Goal: Task Accomplishment & Management: Manage account settings

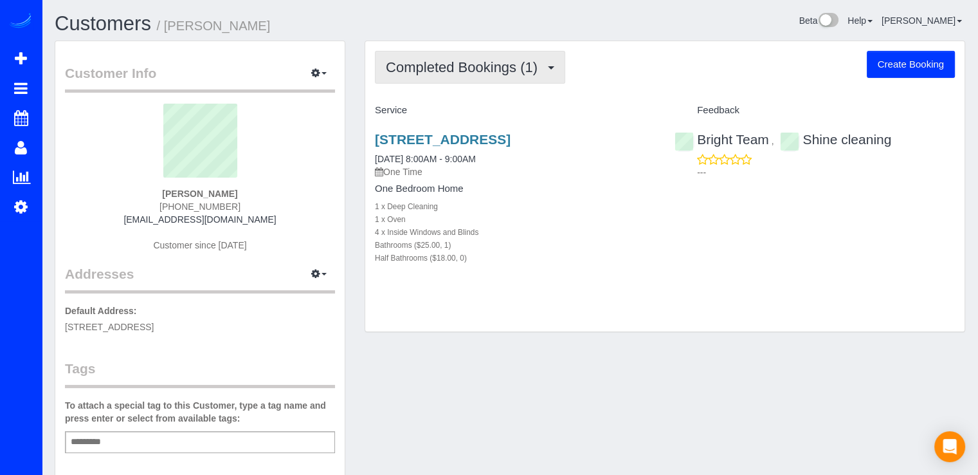
click at [561, 62] on button "Completed Bookings (1)" at bounding box center [470, 67] width 190 height 33
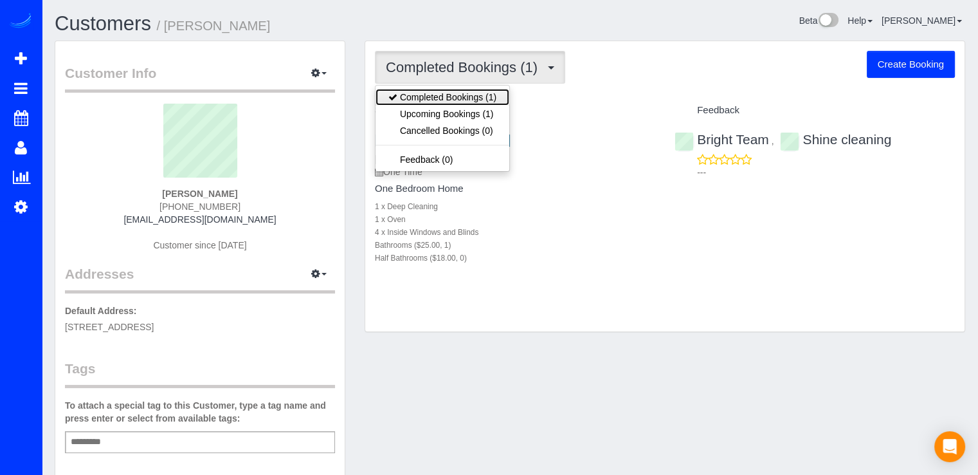
click at [487, 104] on link "Completed Bookings (1)" at bounding box center [443, 97] width 134 height 17
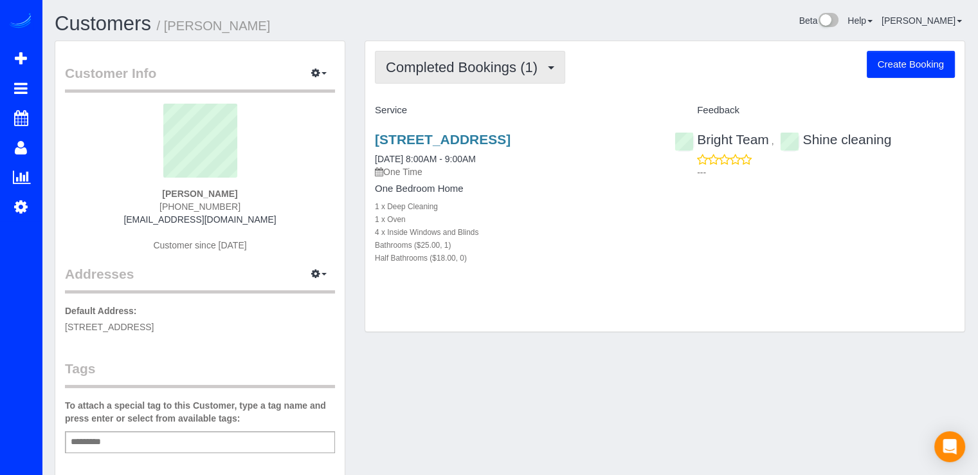
click at [505, 68] on span "Completed Bookings (1)" at bounding box center [465, 67] width 158 height 16
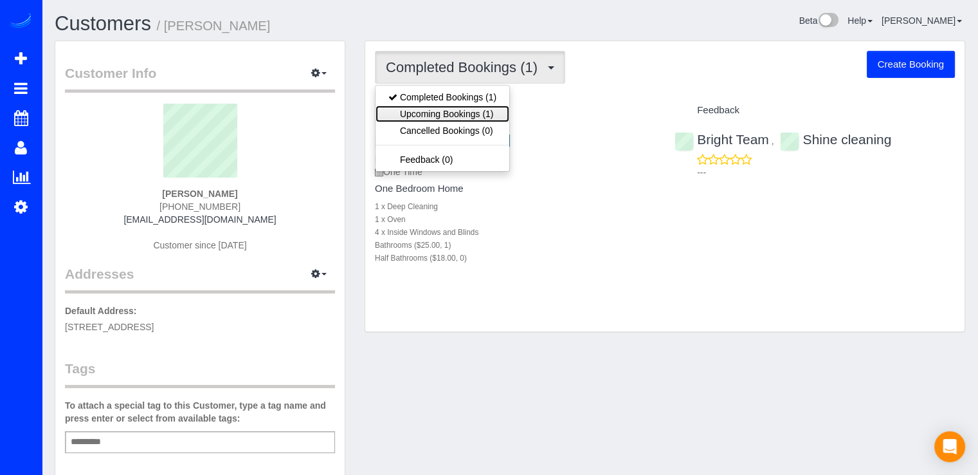
click at [486, 106] on link "Upcoming Bookings (1)" at bounding box center [443, 113] width 134 height 17
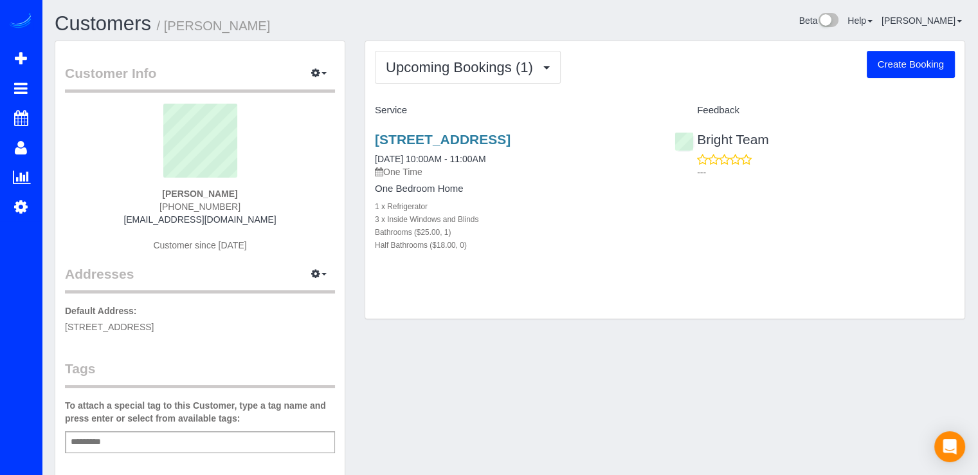
click at [502, 37] on div "Customers / Cynthia Bland" at bounding box center [277, 27] width 465 height 28
click at [504, 68] on span "Upcoming Bookings (1)" at bounding box center [463, 67] width 154 height 16
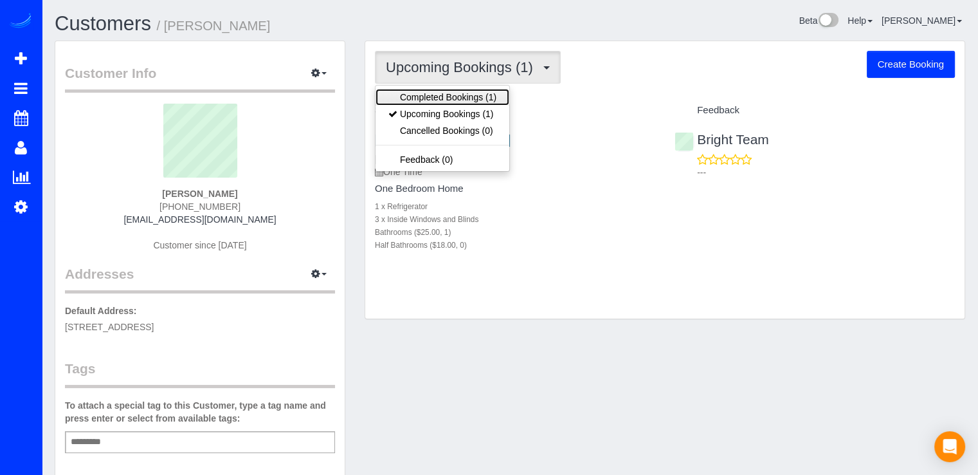
click at [498, 98] on link "Completed Bookings (1)" at bounding box center [443, 97] width 134 height 17
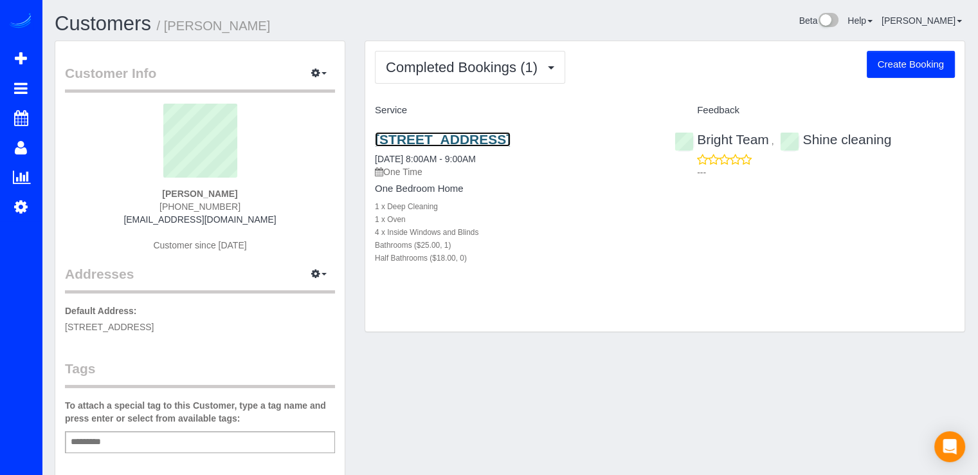
click at [511, 144] on link "9890 Washingtonian Boulevard Apt. 913, Gaithersburg, MD 20878" at bounding box center [443, 139] width 136 height 15
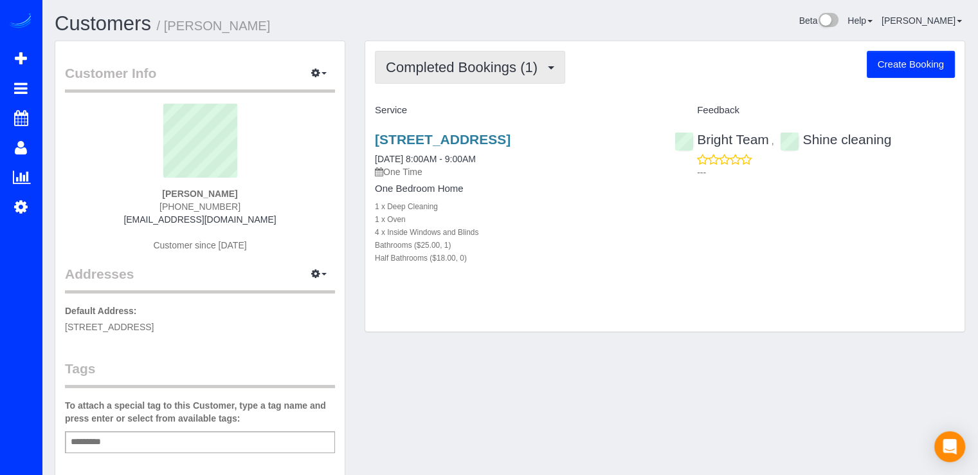
click at [460, 69] on span "Completed Bookings (1)" at bounding box center [465, 67] width 158 height 16
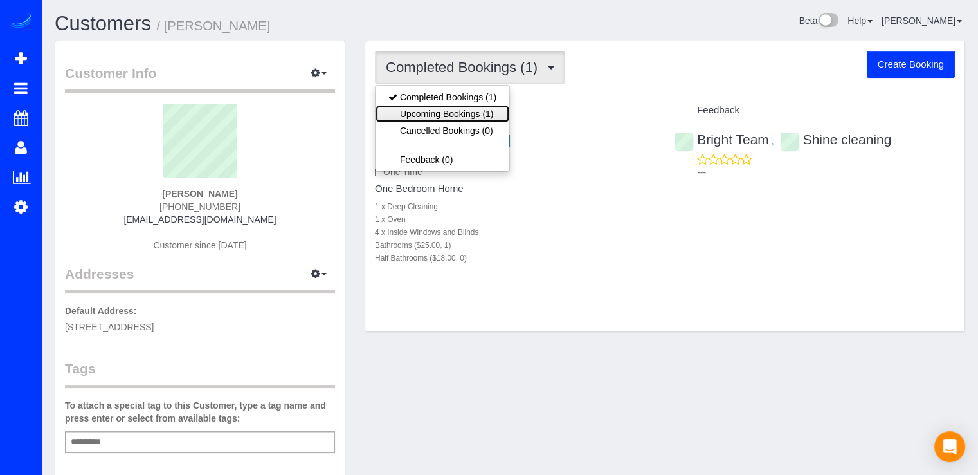
click at [473, 114] on link "Upcoming Bookings (1)" at bounding box center [443, 113] width 134 height 17
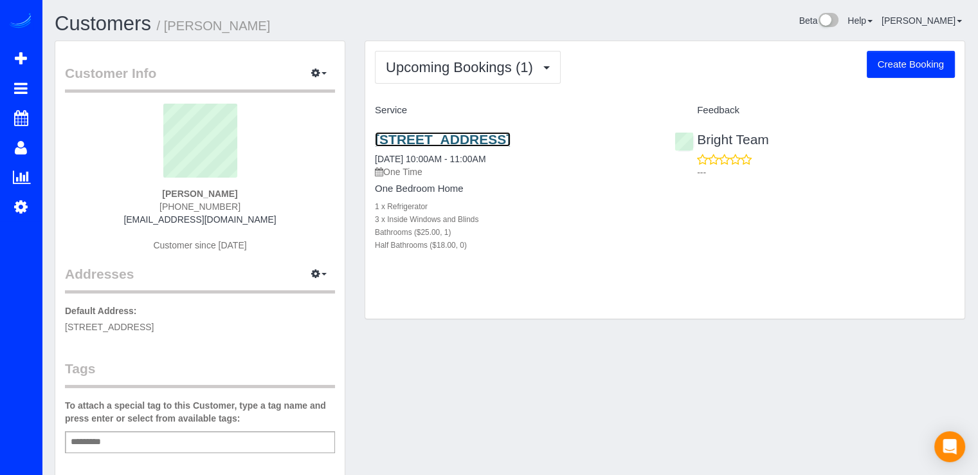
click at [448, 144] on link "9890 Washingtonian Boulevard Apt. 913, Gaithersburg, MD 20878" at bounding box center [443, 139] width 136 height 15
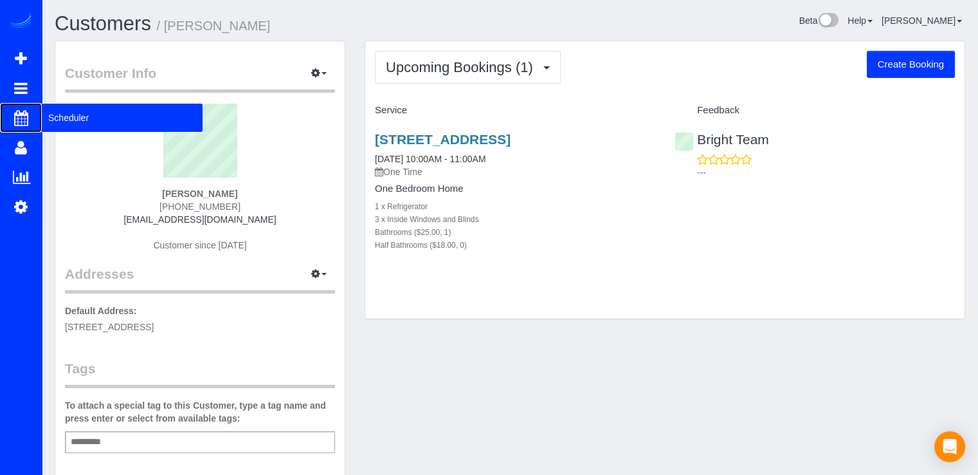
click at [80, 115] on span "Scheduler" at bounding box center [122, 118] width 161 height 30
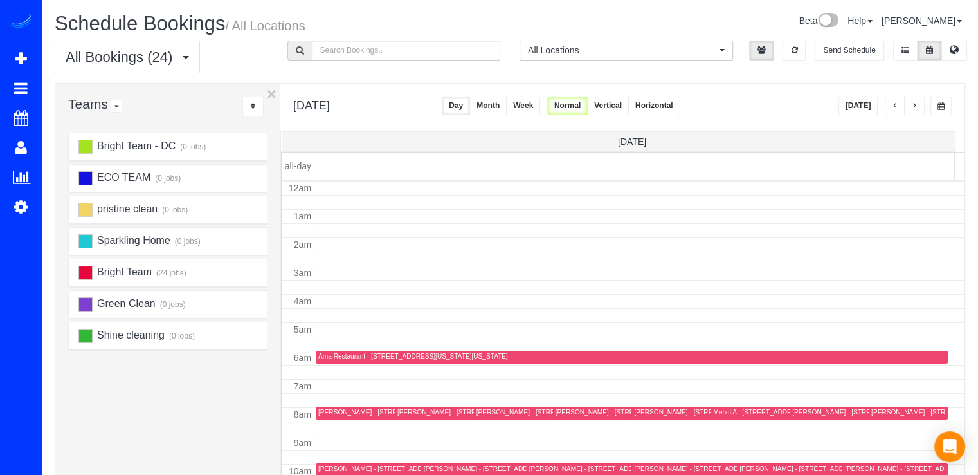
scroll to position [169, 0]
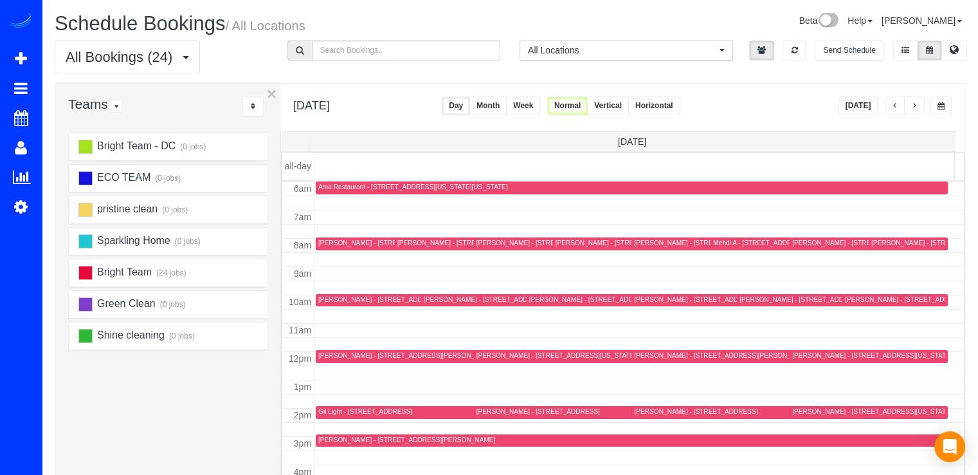
click at [865, 107] on button "Today" at bounding box center [859, 105] width 40 height 19
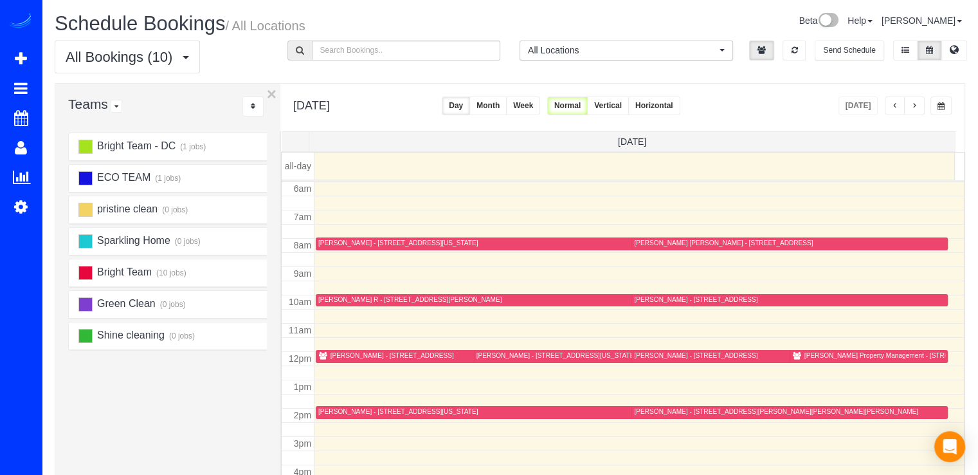
click at [890, 108] on button "button" at bounding box center [895, 105] width 21 height 19
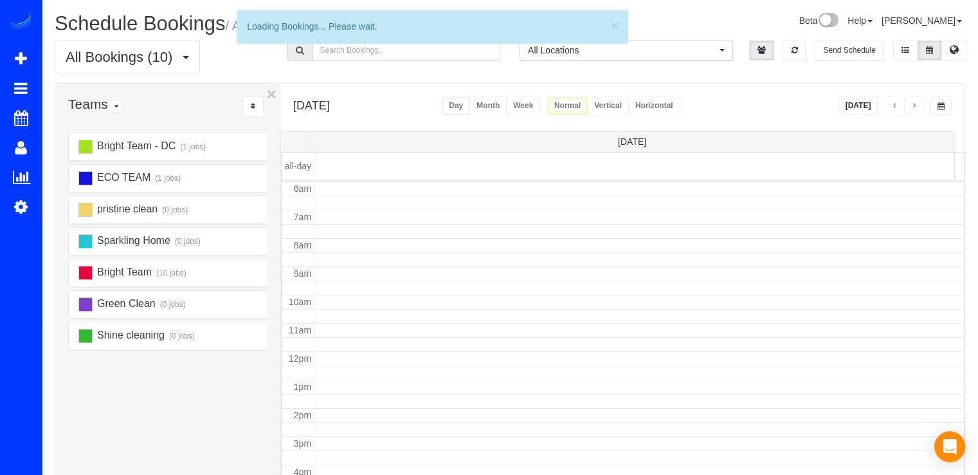
click at [890, 107] on button "button" at bounding box center [895, 105] width 21 height 19
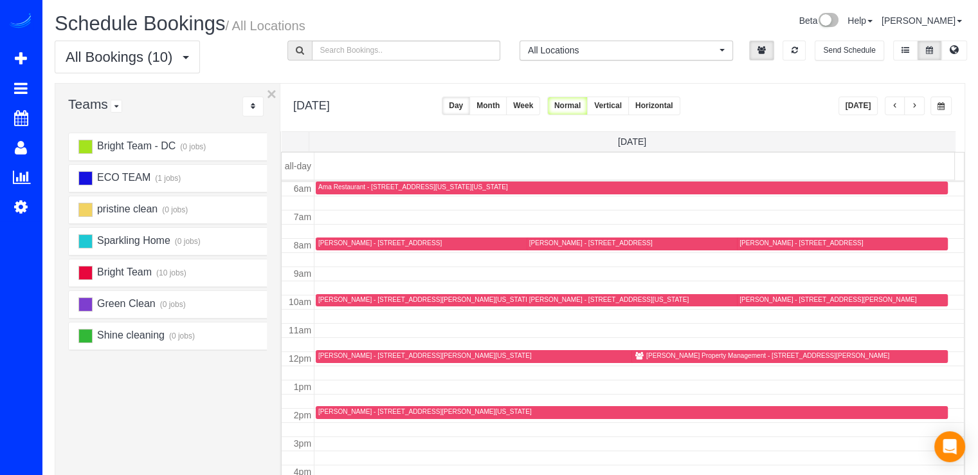
click at [865, 105] on button "Today" at bounding box center [859, 105] width 40 height 19
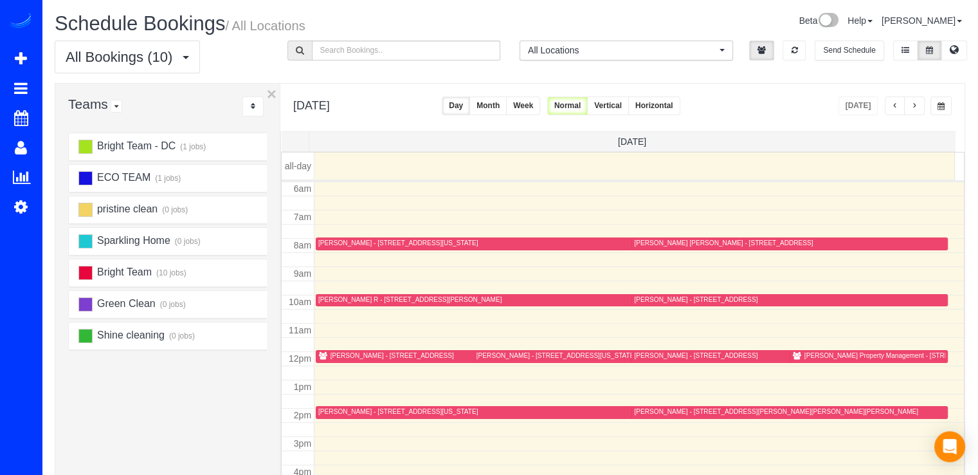
click at [921, 111] on button "button" at bounding box center [914, 105] width 21 height 19
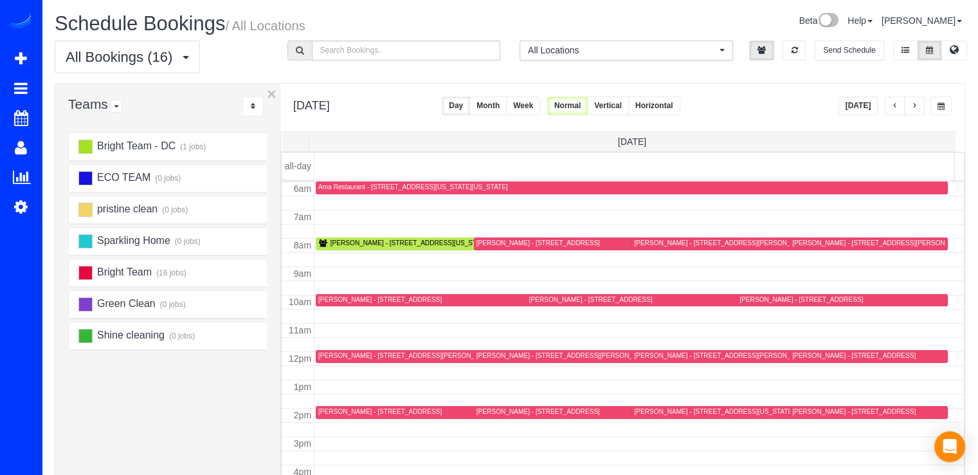
click at [898, 101] on button "button" at bounding box center [895, 105] width 21 height 19
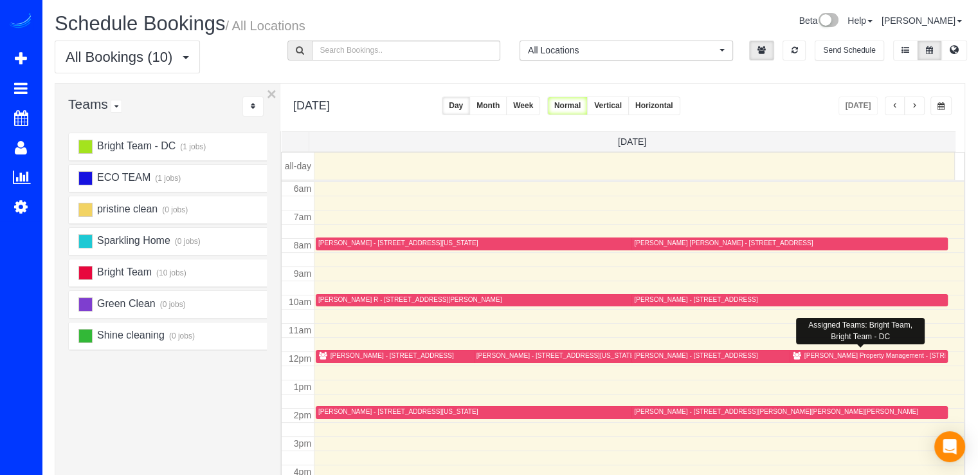
click at [805, 351] on div "Richey Property Management - 42506 Hollyhock Terrace, Ashburn, VA 20148" at bounding box center [900, 355] width 190 height 8
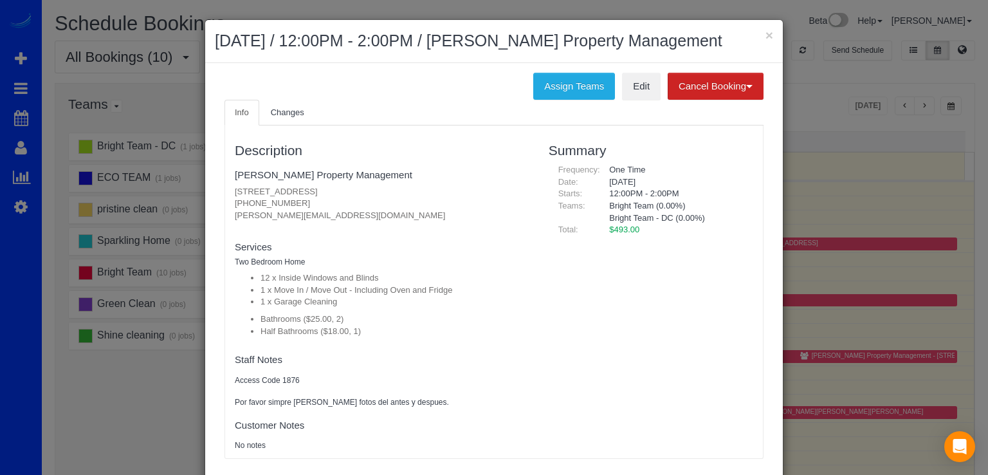
click at [758, 28] on div "× September 29, 2025 / 12:00PM - 2:00PM / Richey Property Management" at bounding box center [494, 41] width 578 height 43
click at [767, 33] on button "×" at bounding box center [769, 35] width 8 height 14
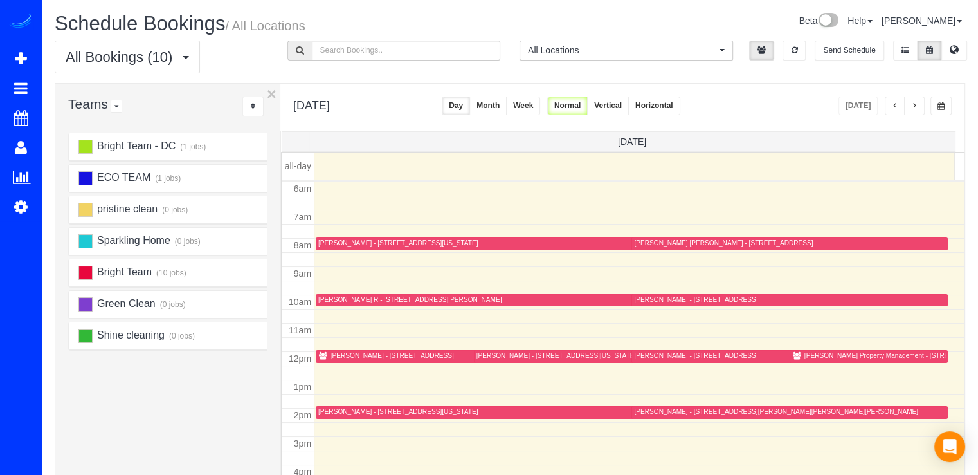
click at [887, 106] on button "button" at bounding box center [895, 105] width 21 height 19
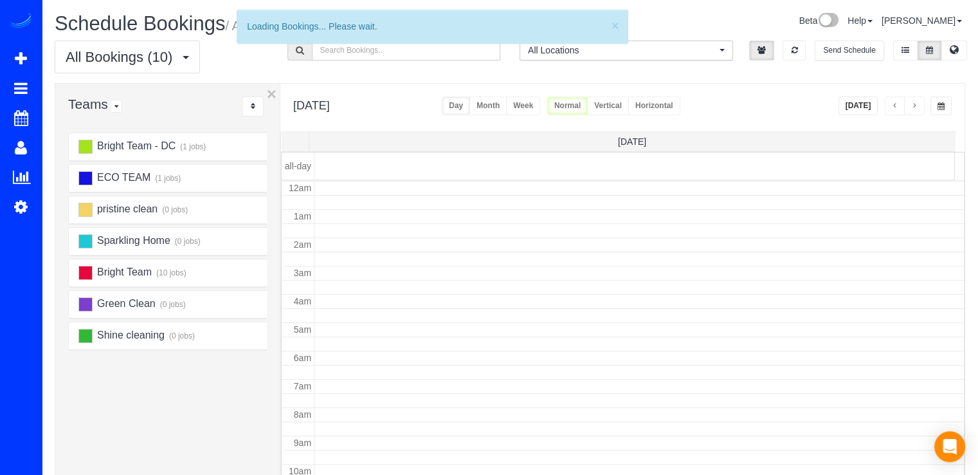
click at [889, 106] on button "button" at bounding box center [895, 105] width 21 height 19
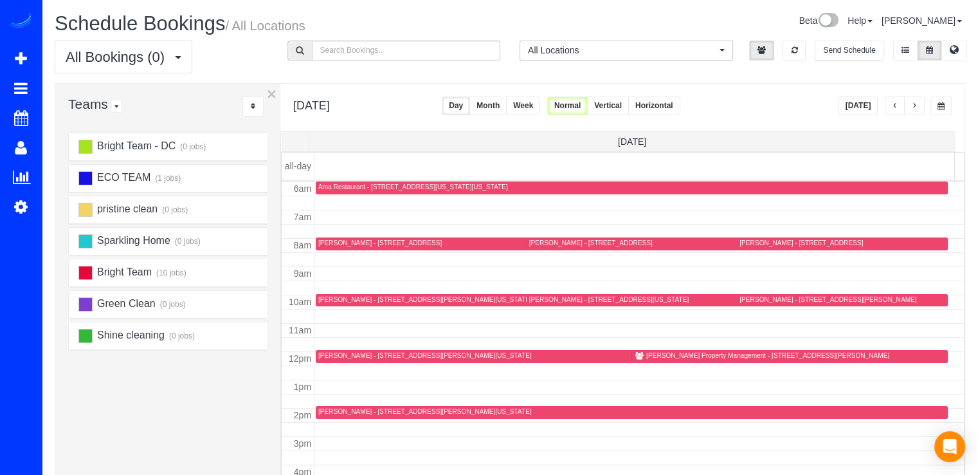
click at [889, 105] on button "button" at bounding box center [895, 105] width 21 height 19
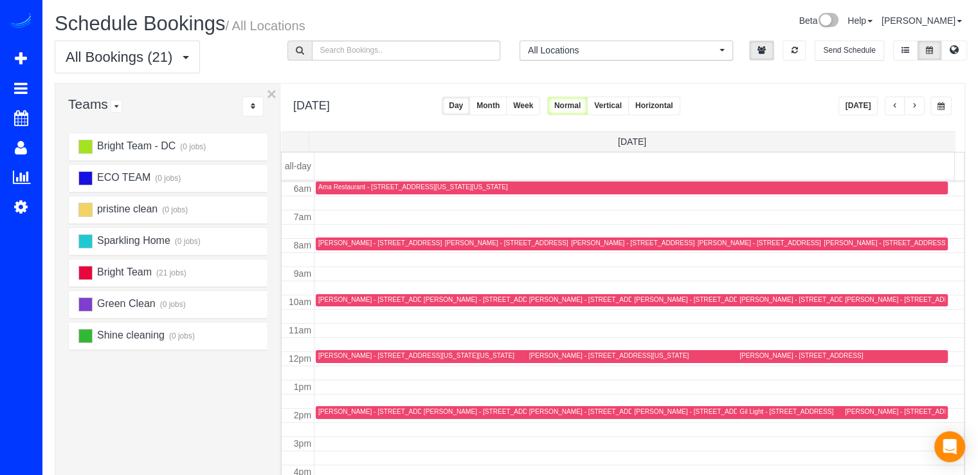
click at [890, 104] on button "button" at bounding box center [895, 105] width 21 height 19
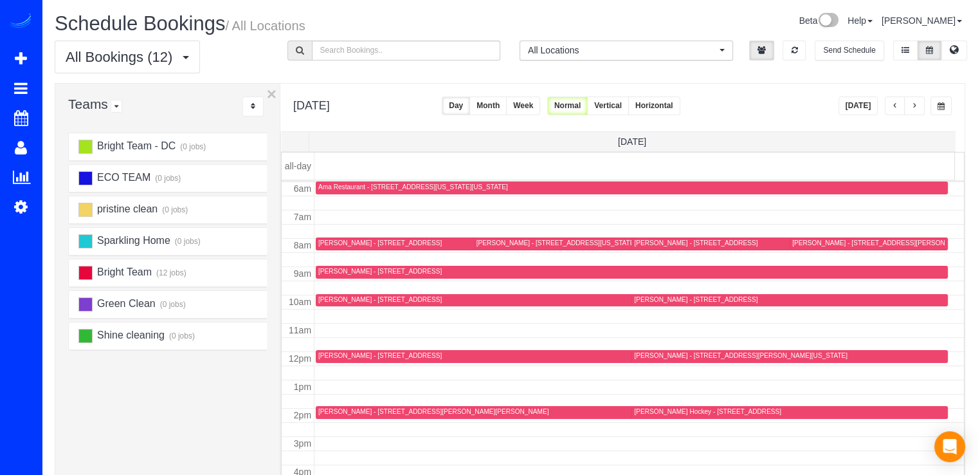
click at [890, 104] on button "button" at bounding box center [895, 105] width 21 height 19
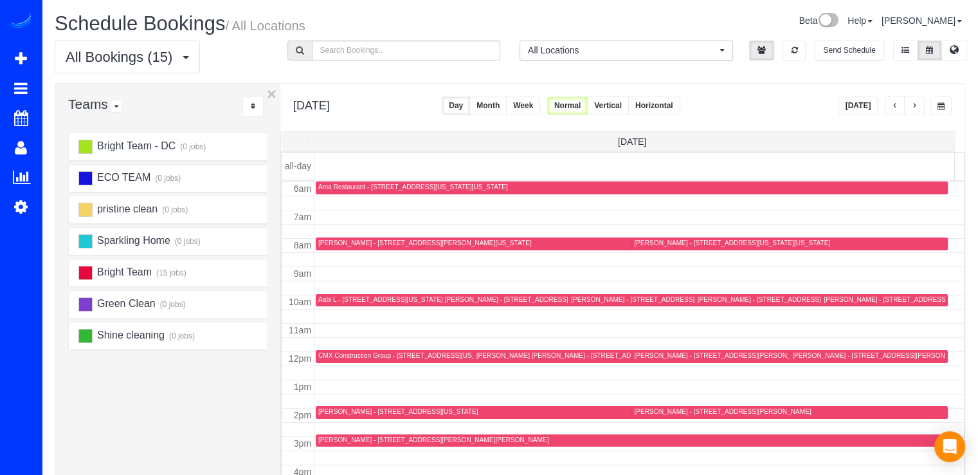
click at [918, 107] on span "button" at bounding box center [914, 106] width 6 height 8
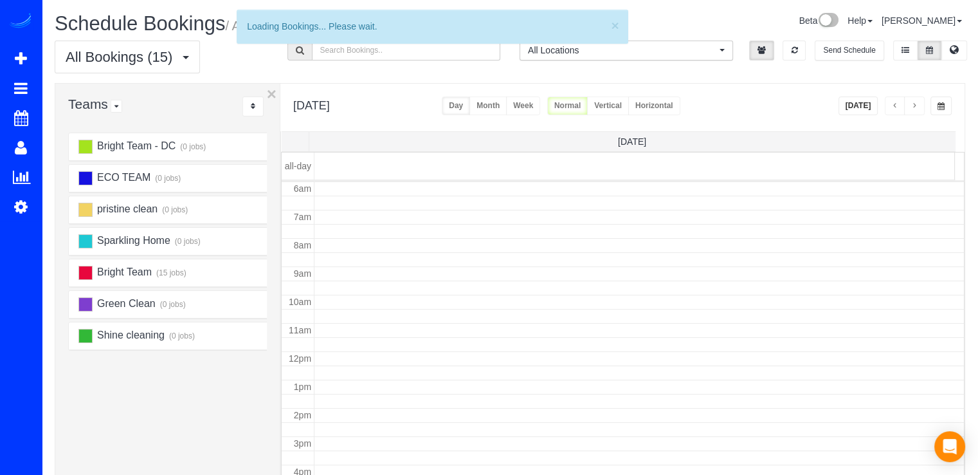
click at [918, 107] on span "button" at bounding box center [914, 106] width 6 height 8
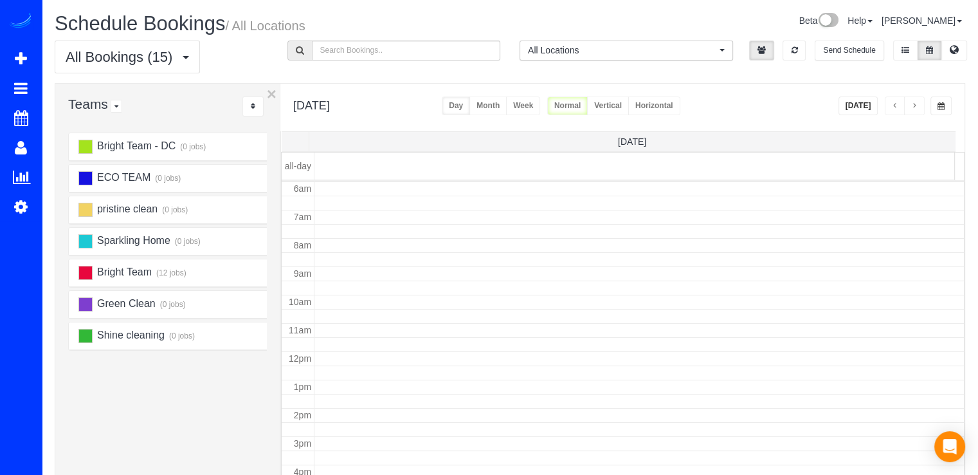
click at [918, 107] on span "button" at bounding box center [914, 106] width 6 height 8
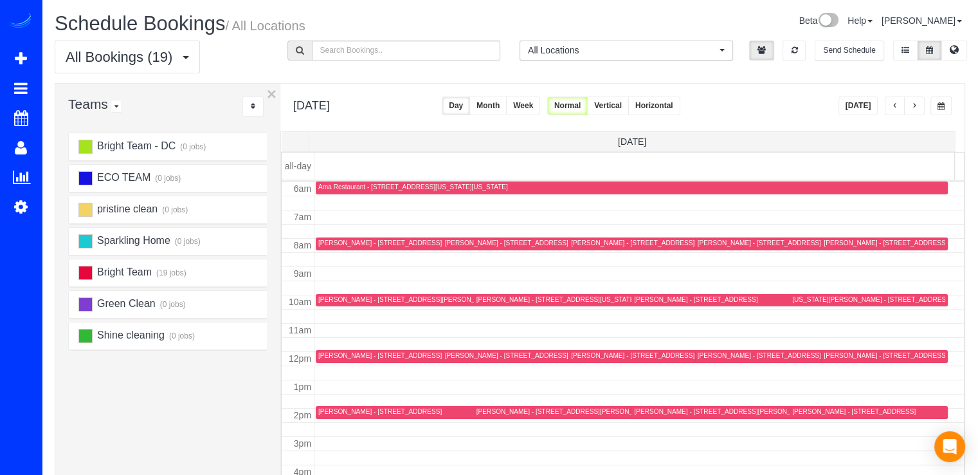
click at [918, 107] on span "button" at bounding box center [914, 106] width 6 height 8
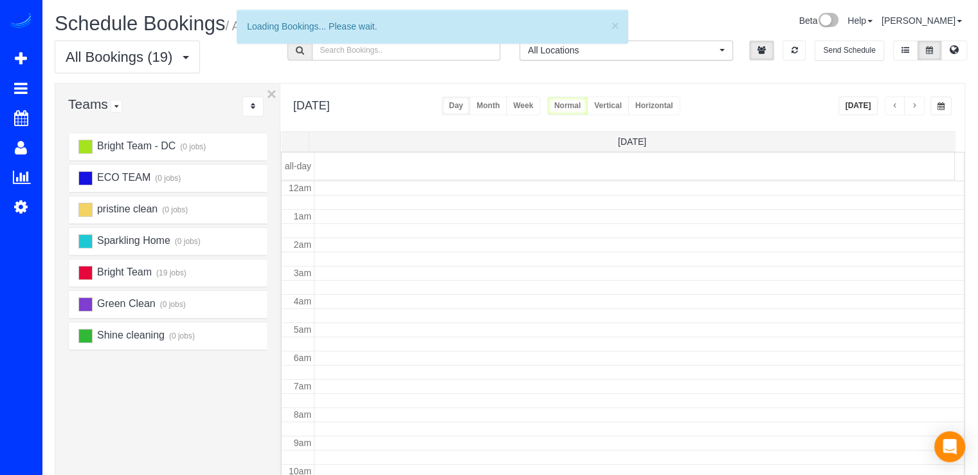
click at [918, 107] on span "button" at bounding box center [914, 106] width 6 height 8
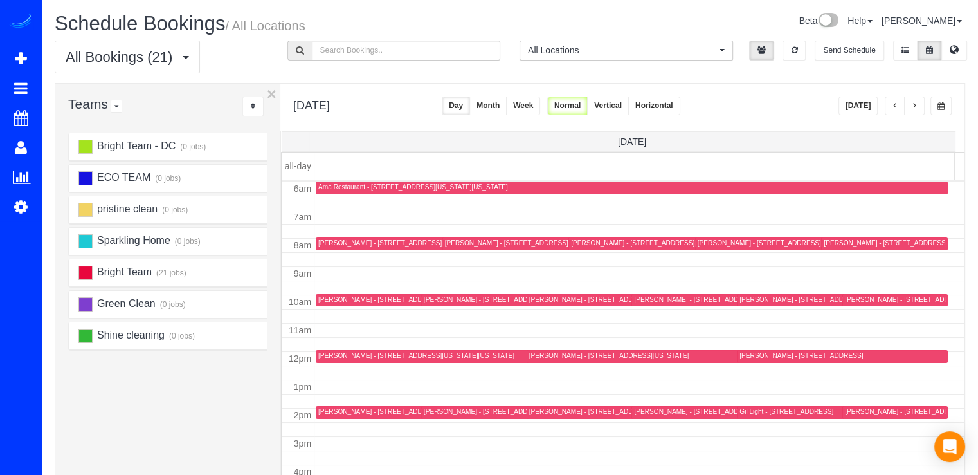
click at [918, 107] on span "button" at bounding box center [914, 106] width 6 height 8
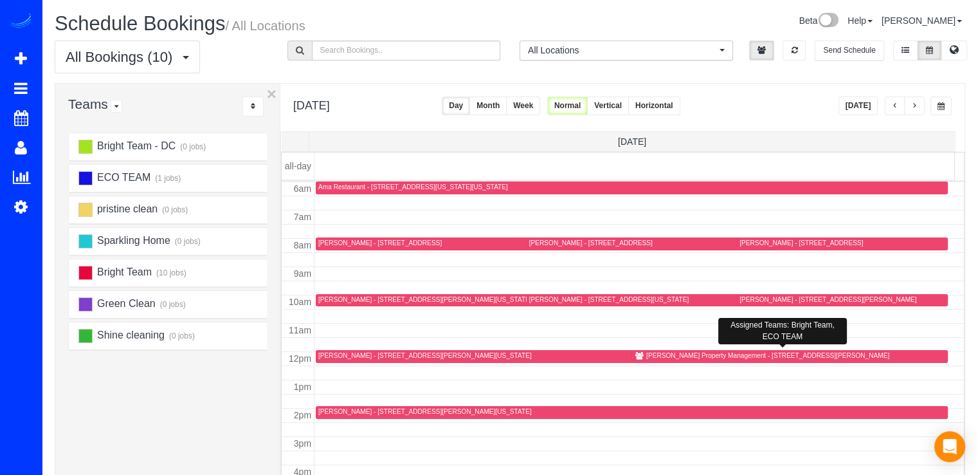
click at [675, 356] on div "Richey Property Management - 5123 Travis Edward Way, Unit H, Centreville, VA 20…" at bounding box center [767, 355] width 243 height 8
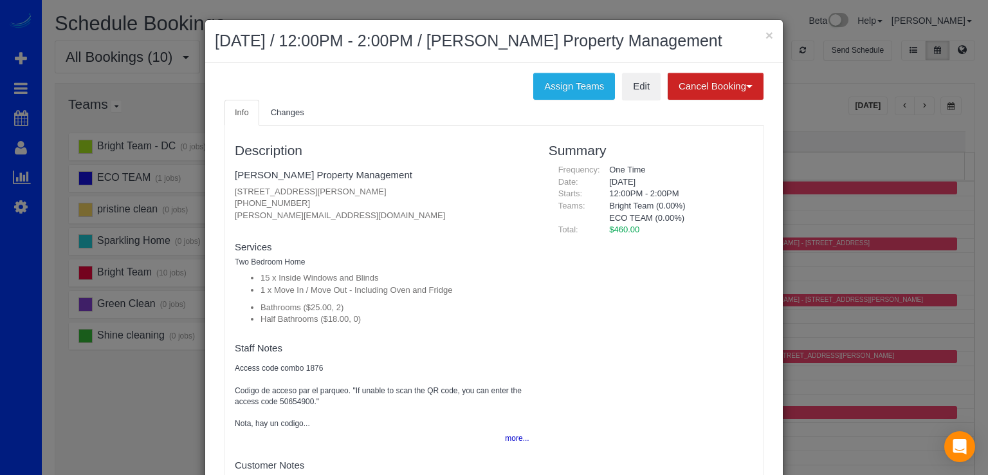
scroll to position [6, 0]
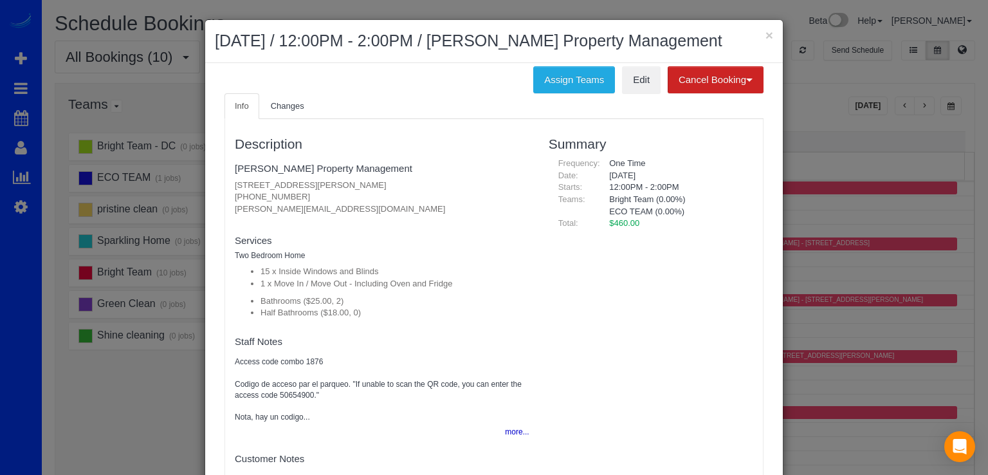
drag, startPoint x: 229, startPoint y: 184, endPoint x: 435, endPoint y: 181, distance: 205.8
click at [435, 181] on div "Description Richey Property Management 5123 Travis Edward Way, Unit H, Centrevi…" at bounding box center [382, 304] width 314 height 359
copy p "5123 Travis Edward Way, Unit H, Centreville, VA 20120"
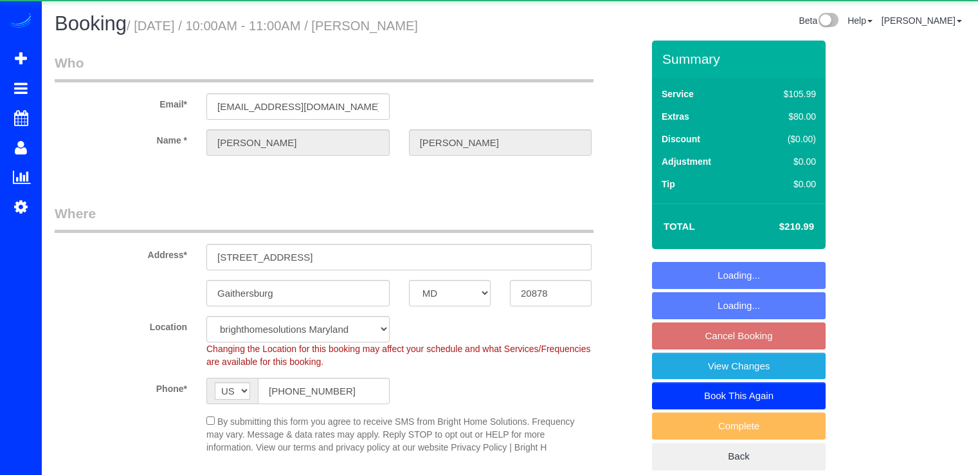
select select "MD"
select select "spot1"
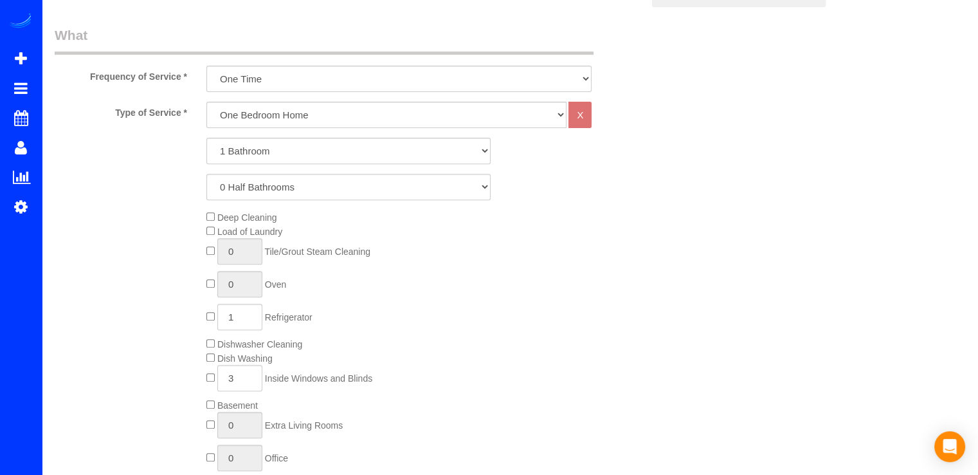
scroll to position [386, 0]
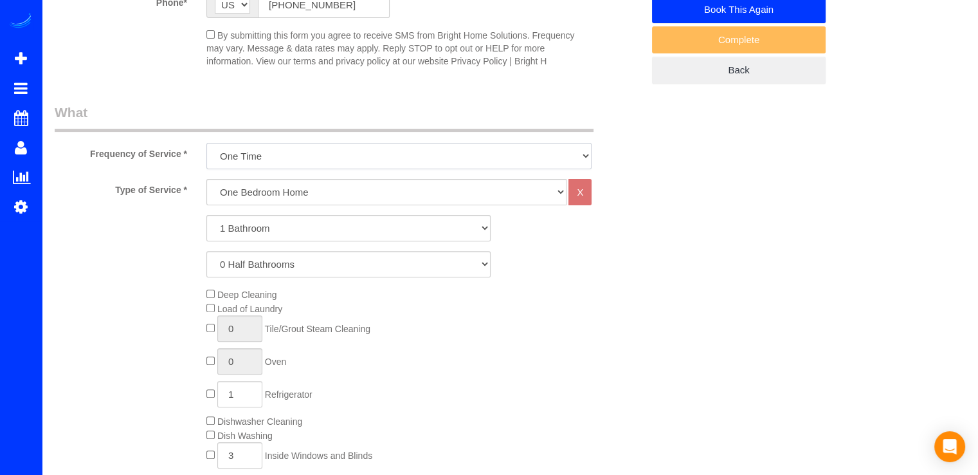
click at [343, 158] on select "Every Three Months triweekly -15% off - 15.00% Biweekly -20% off - 20.00% Month…" at bounding box center [398, 156] width 385 height 26
select select "object:804"
click at [206, 143] on select "Every Three Months triweekly -15% off - 15.00% Biweekly -20% off - 20.00% Month…" at bounding box center [398, 156] width 385 height 26
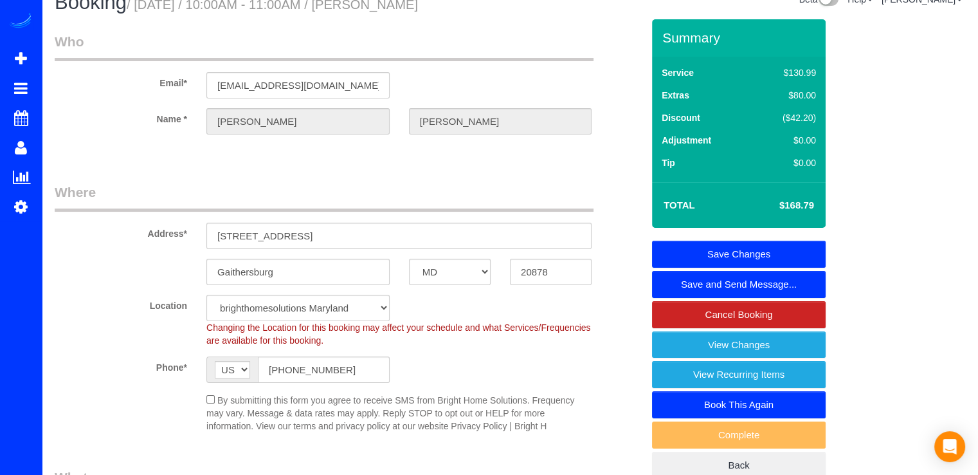
scroll to position [0, 0]
